Goal: Book appointment/travel/reservation

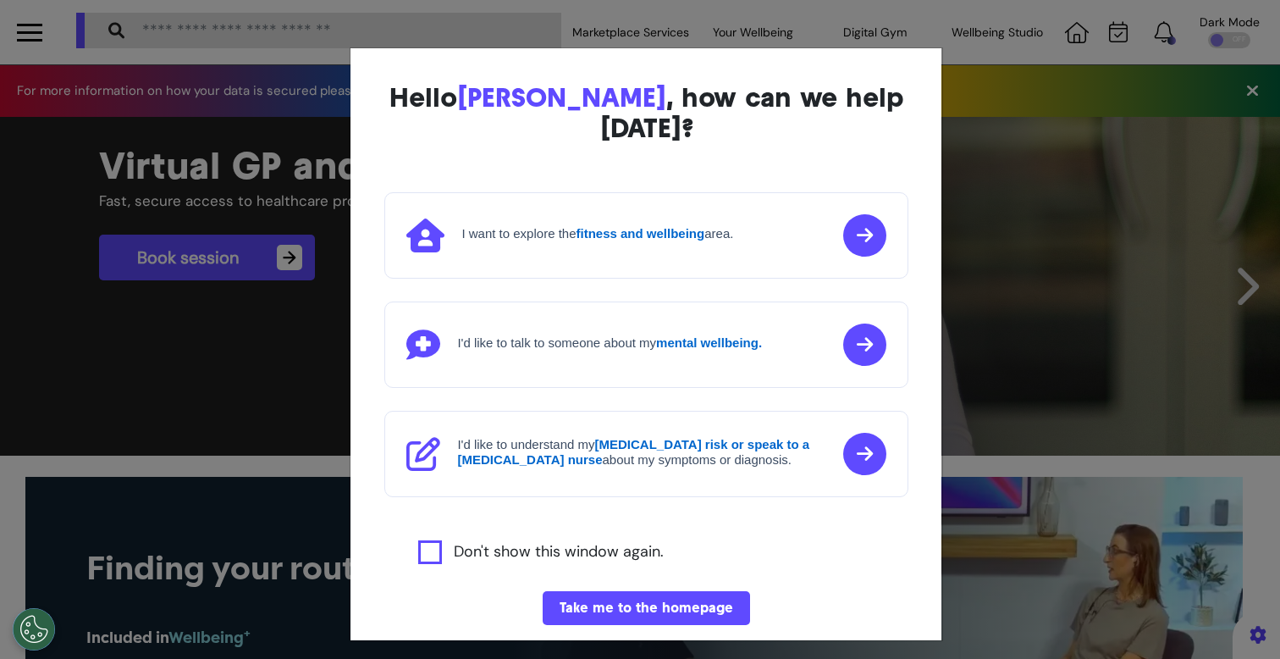
scroll to position [194, 0]
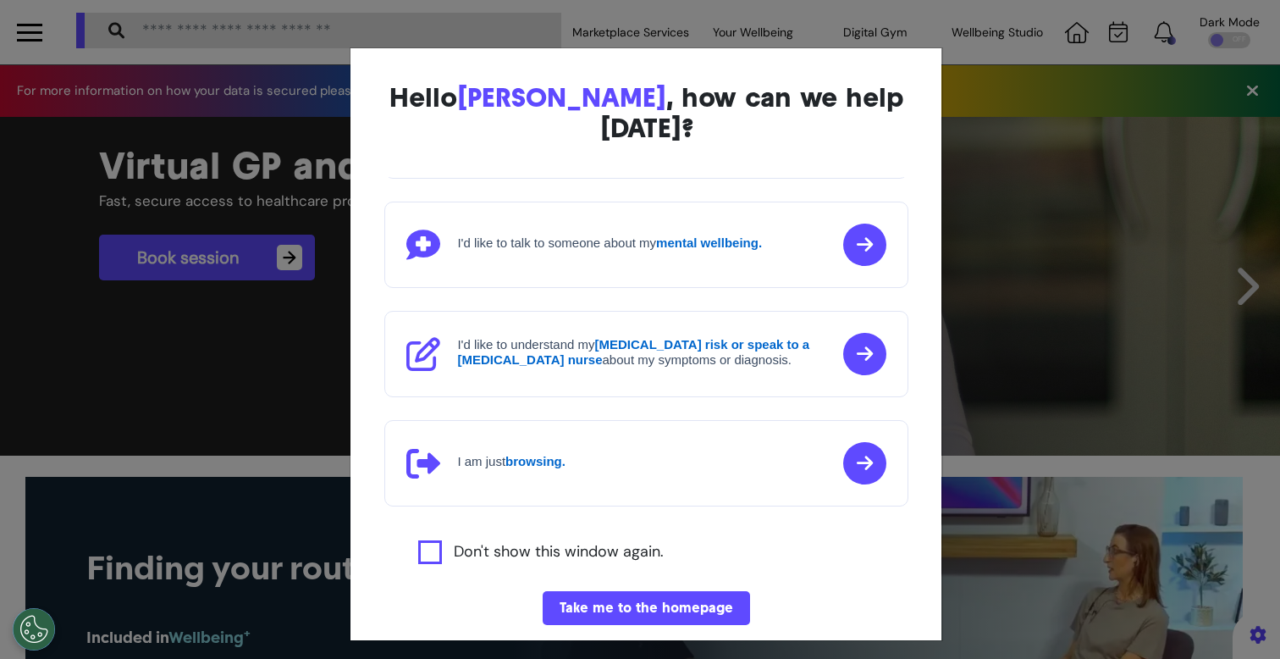
click at [1135, 282] on div "Hello [PERSON_NAME] , how can we help [DATE]? I'd like to book a Virtual GP or …" at bounding box center [640, 329] width 1280 height 659
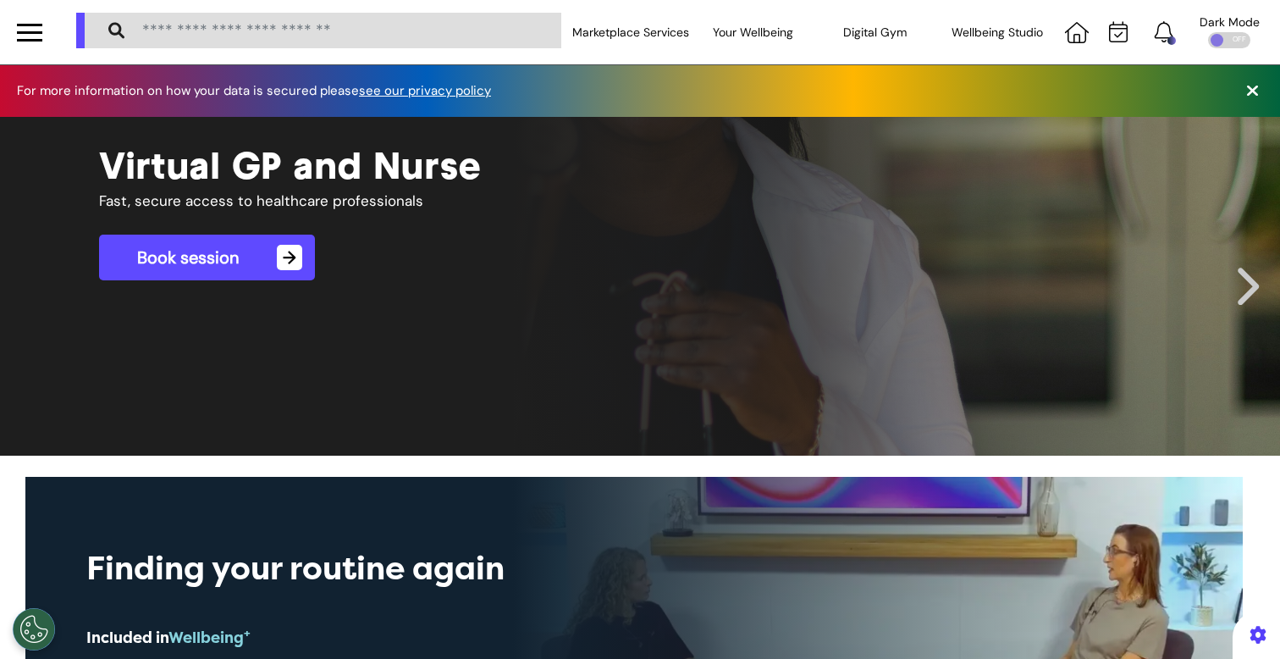
scroll to position [0, 639]
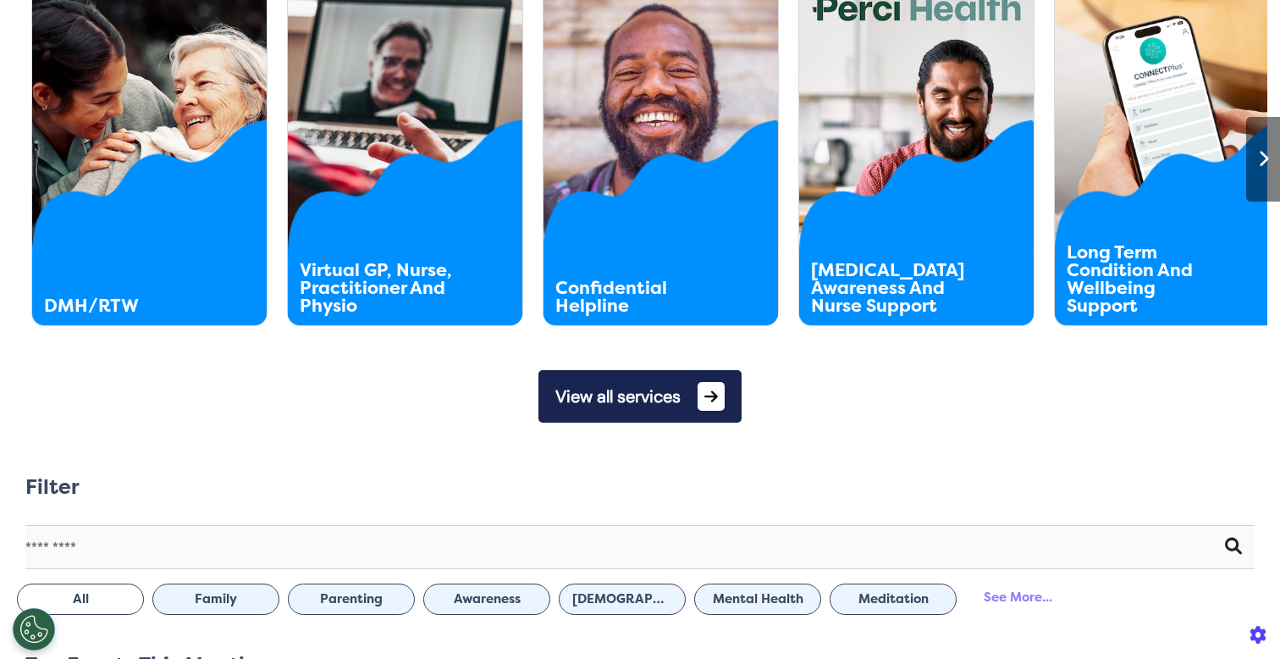
click at [596, 390] on button "View all services" at bounding box center [639, 396] width 203 height 52
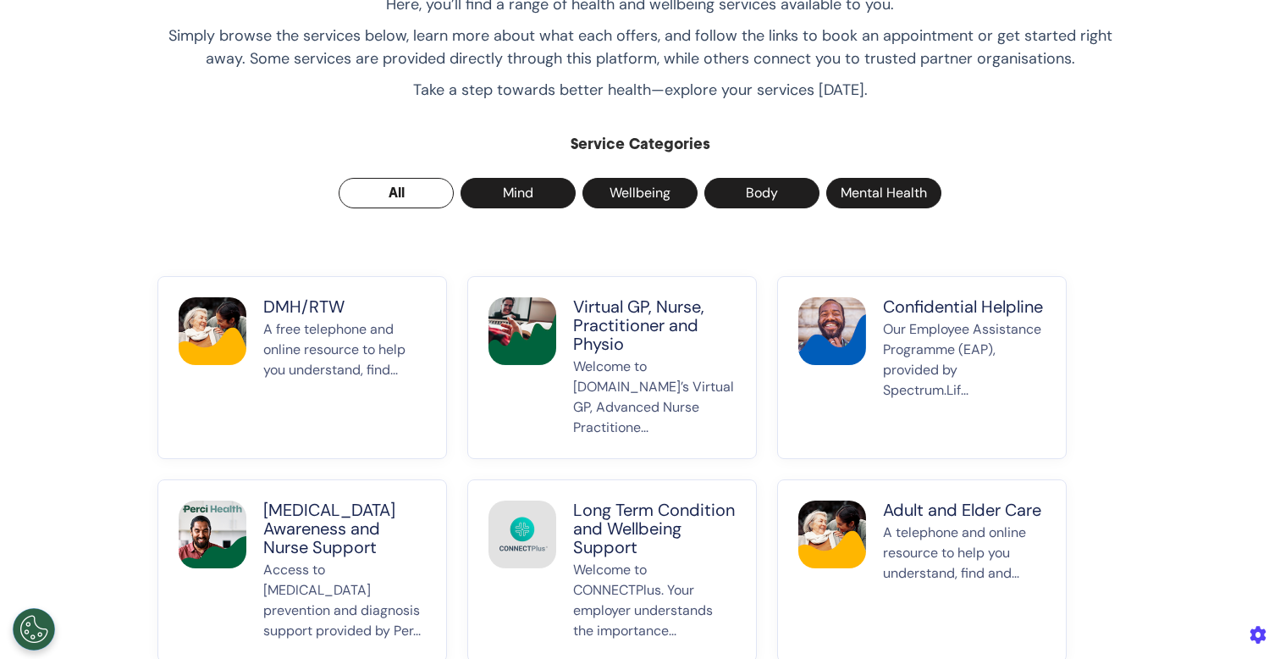
scroll to position [181, 0]
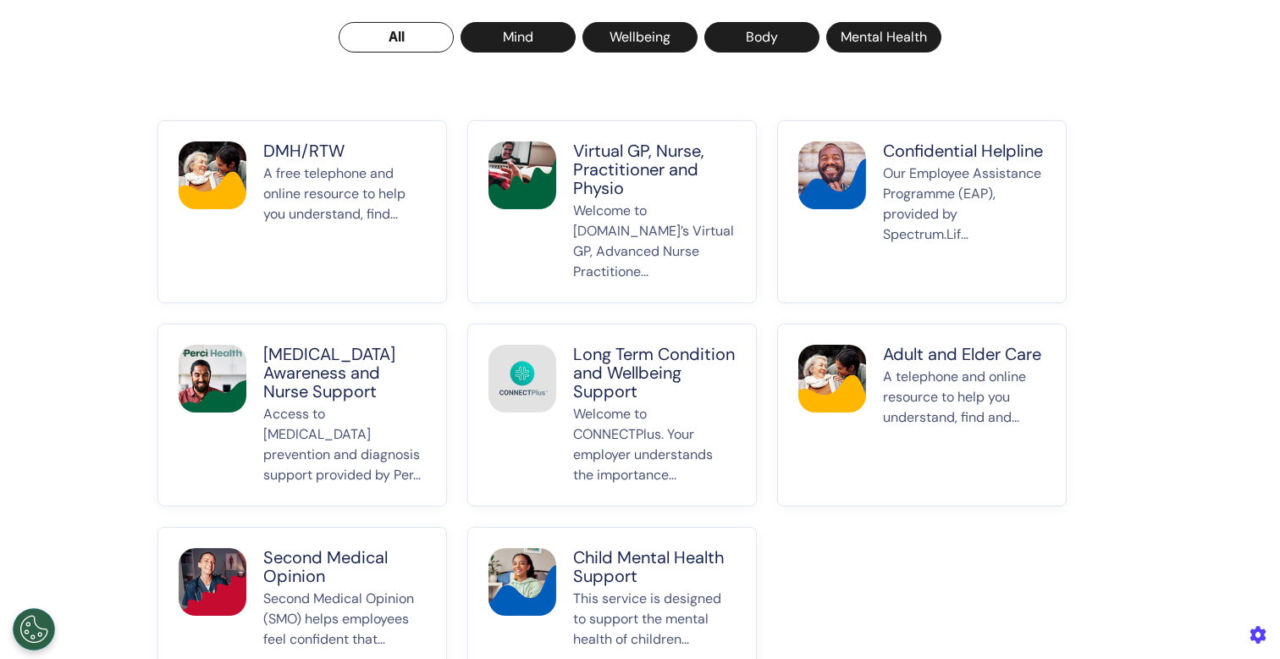
click at [350, 224] on p "A free telephone and online resource to help you understand, find..." at bounding box center [344, 222] width 163 height 119
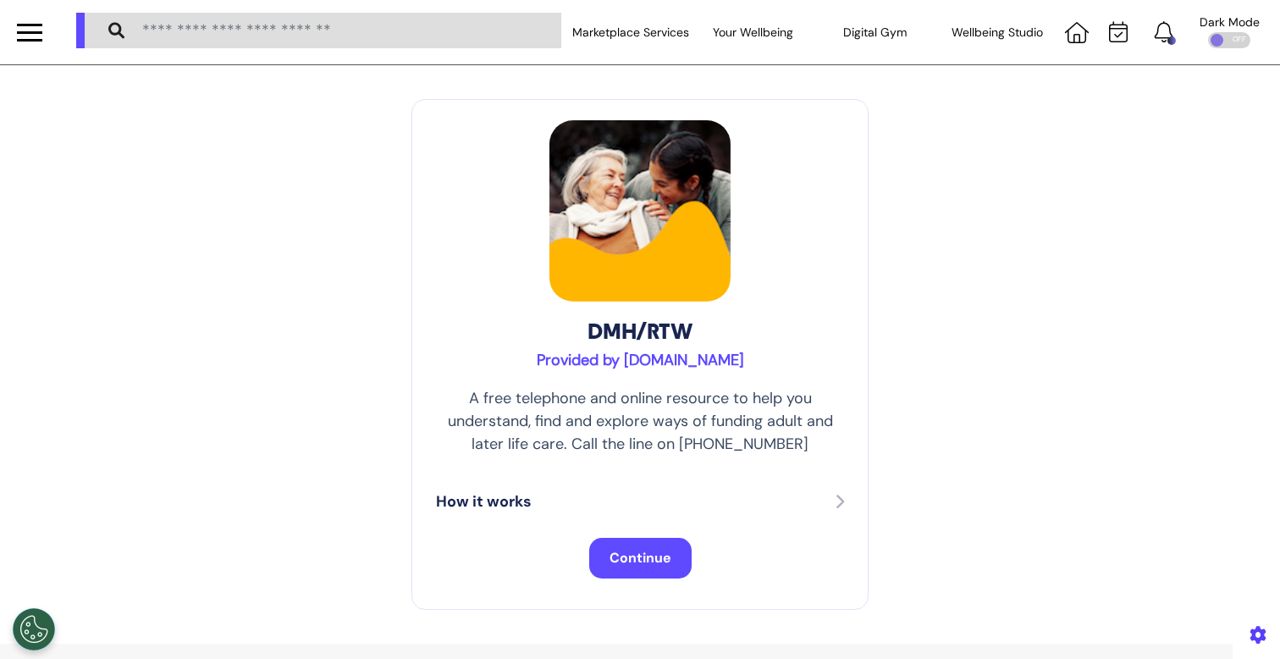
click at [635, 553] on span "Continue" at bounding box center [640, 558] width 62 height 18
